Goal: Information Seeking & Learning: Learn about a topic

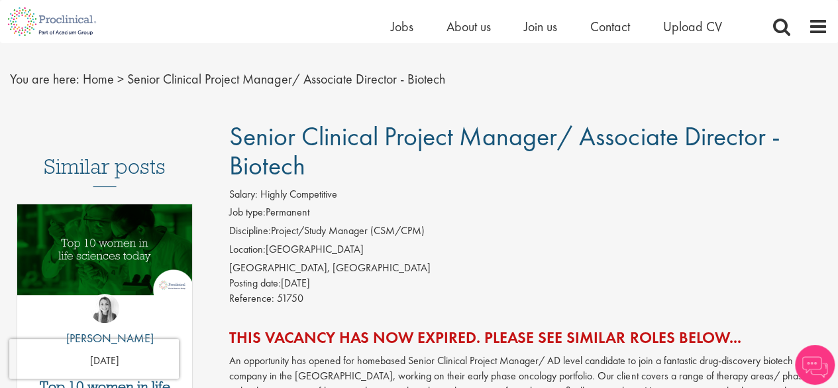
click at [588, 221] on li "Job type: Permanent" at bounding box center [528, 214] width 599 height 19
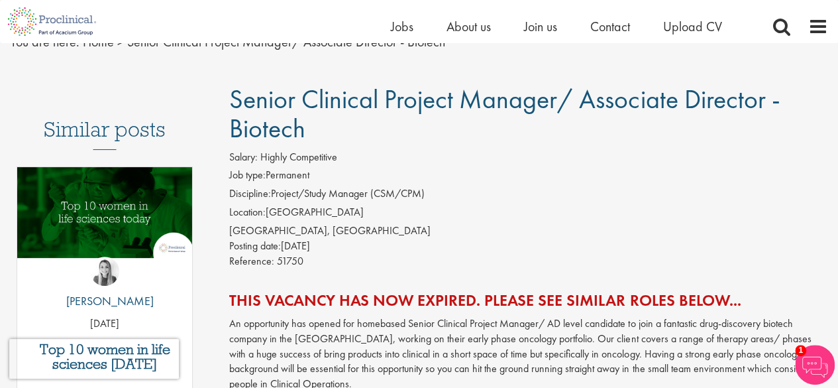
scroll to position [53, 0]
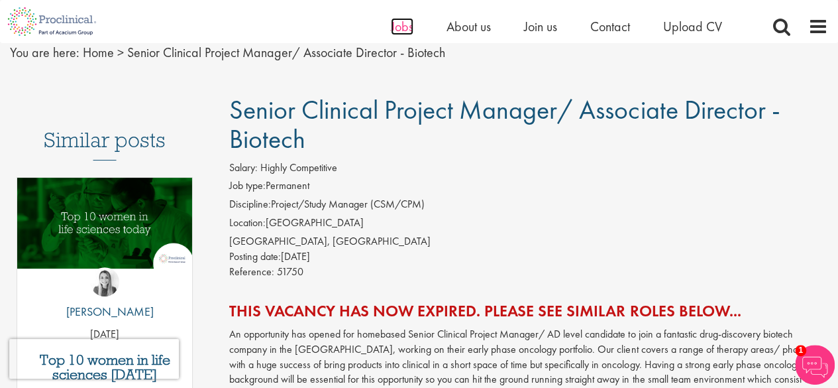
click at [408, 21] on span "Jobs" at bounding box center [402, 26] width 23 height 17
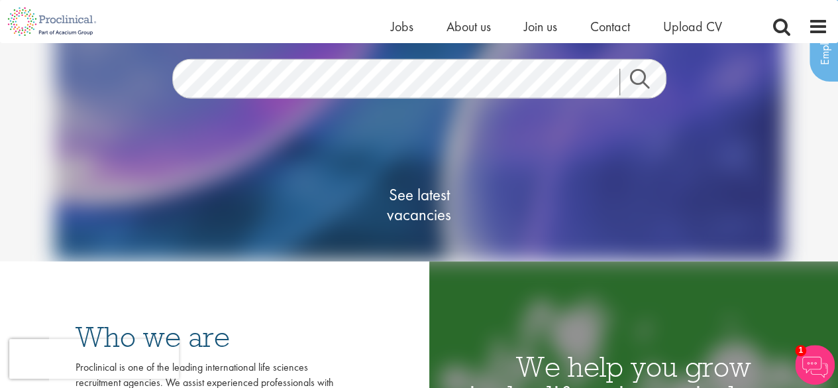
scroll to position [106, 0]
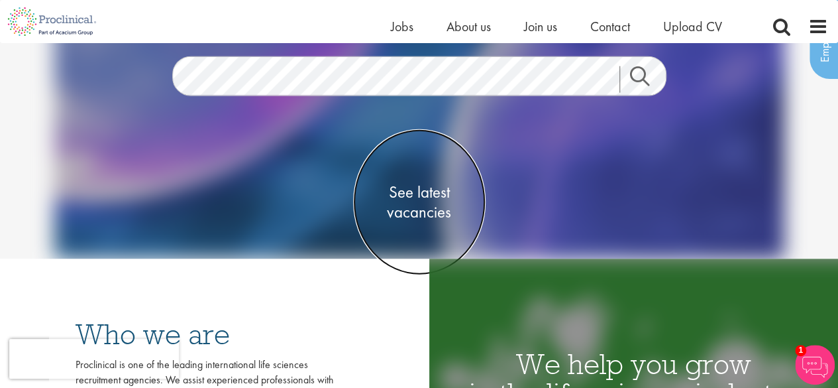
click at [424, 191] on span "See latest vacancies" at bounding box center [419, 202] width 133 height 40
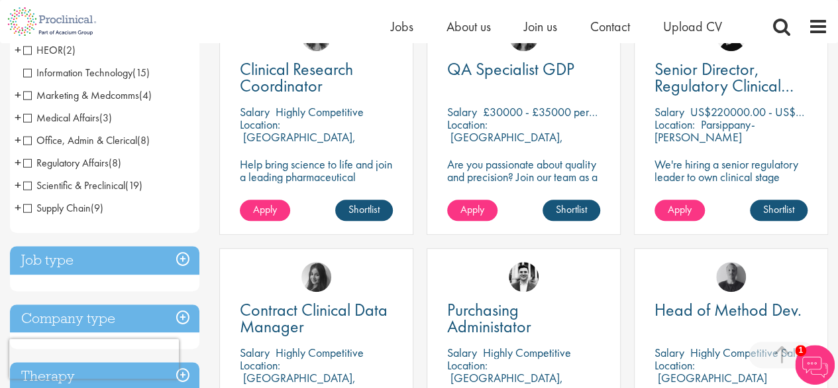
scroll to position [318, 0]
